Goal: Find specific page/section: Find specific page/section

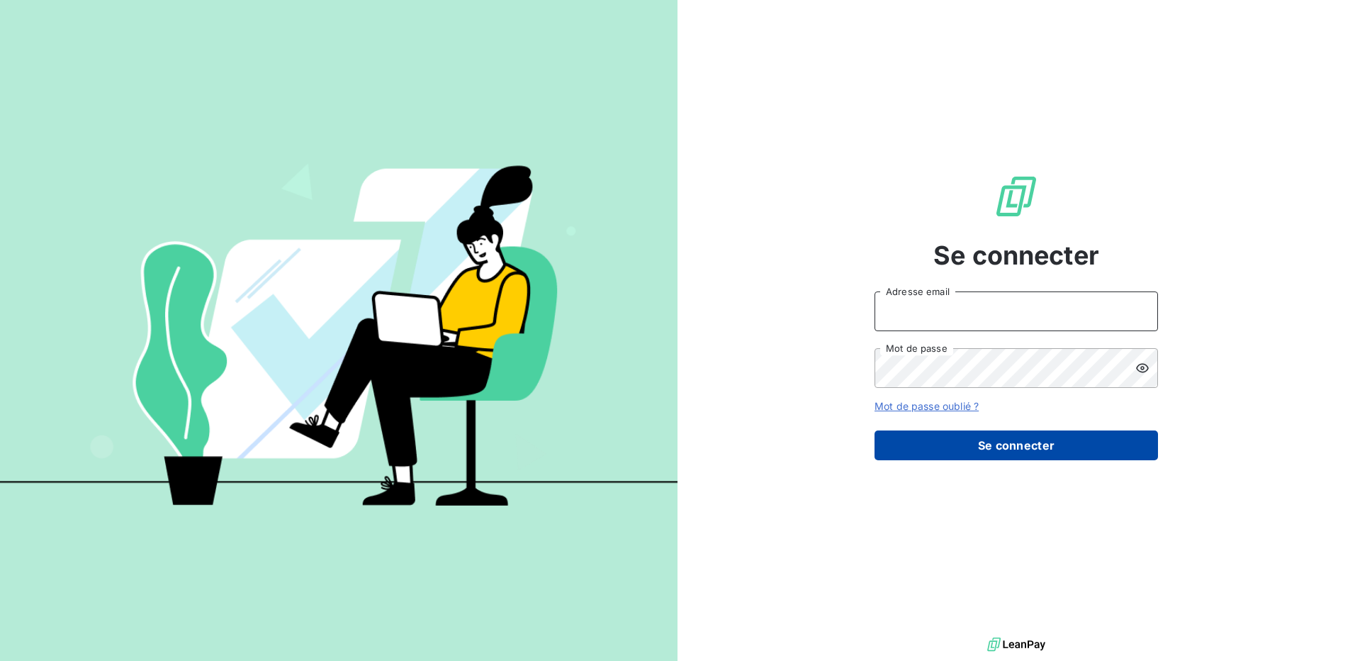
type input "[PERSON_NAME][EMAIL_ADDRESS][DOMAIN_NAME]"
click at [1009, 446] on button "Se connecter" at bounding box center [1017, 445] width 284 height 30
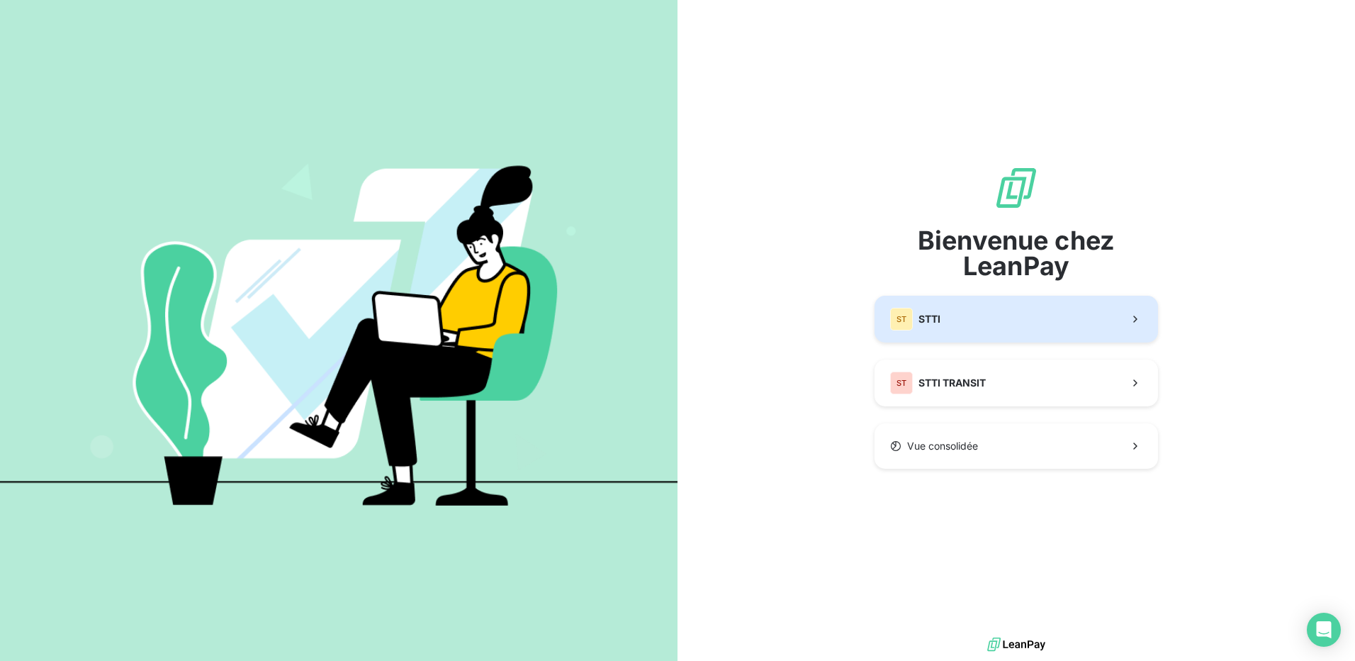
click at [969, 332] on button "ST STTI" at bounding box center [1017, 319] width 284 height 47
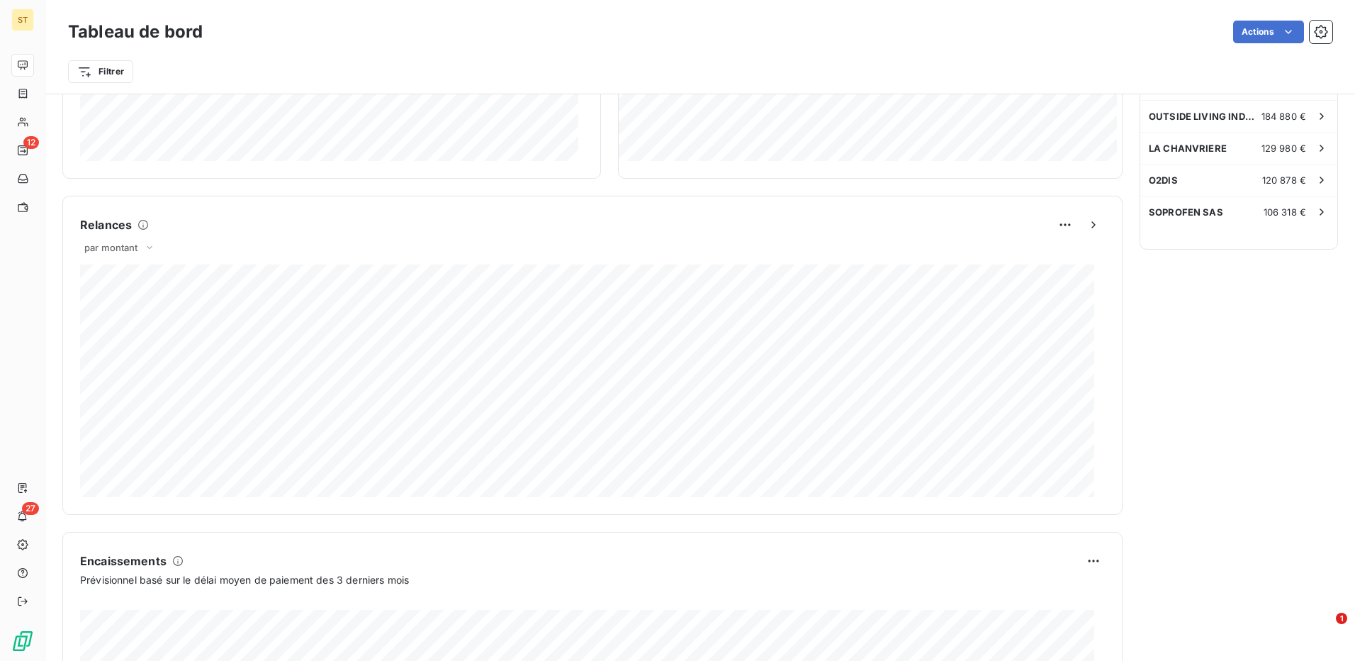
scroll to position [437, 0]
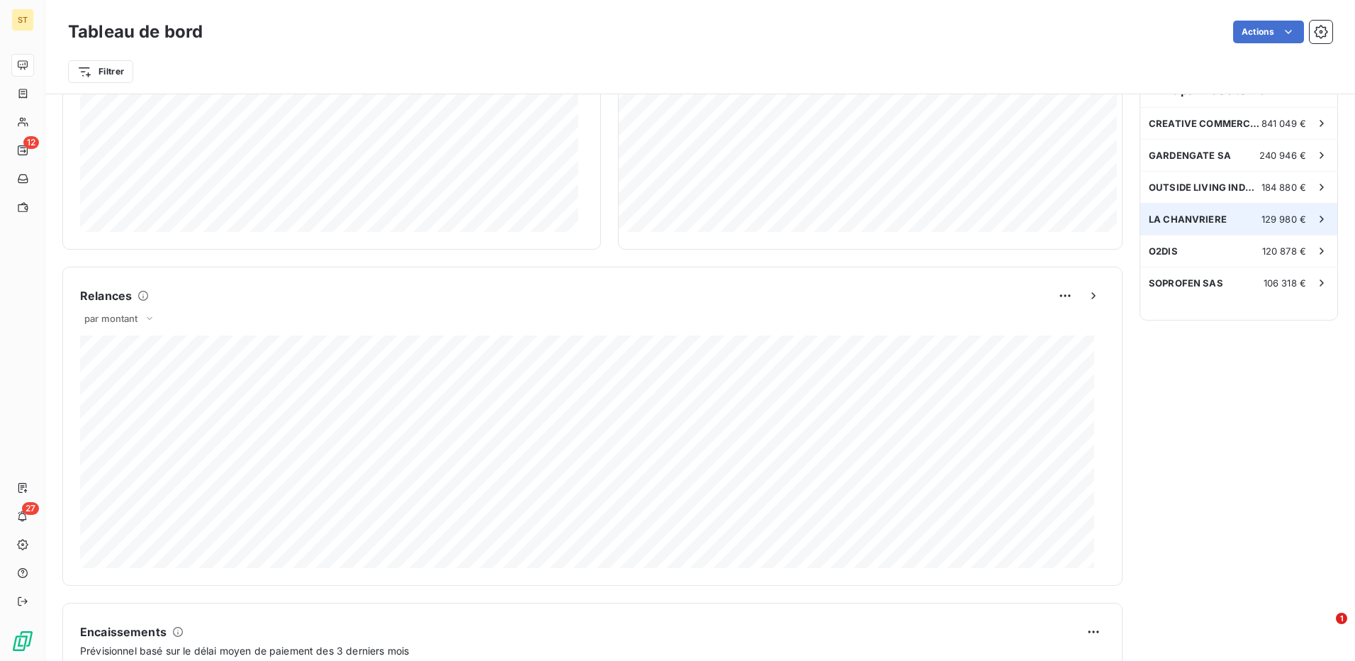
click at [1221, 225] on div "LA CHANVRIERE 129 980 €" at bounding box center [1239, 218] width 197 height 31
